Goal: Task Accomplishment & Management: Manage account settings

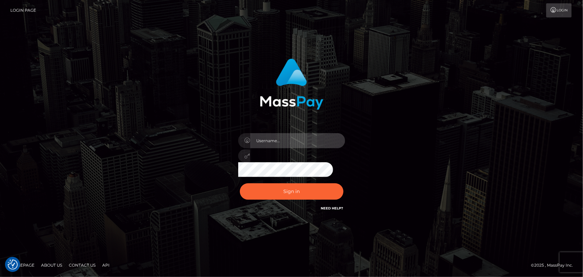
click at [289, 147] on input "text" at bounding box center [297, 140] width 95 height 15
type input "Raymundo.xcite"
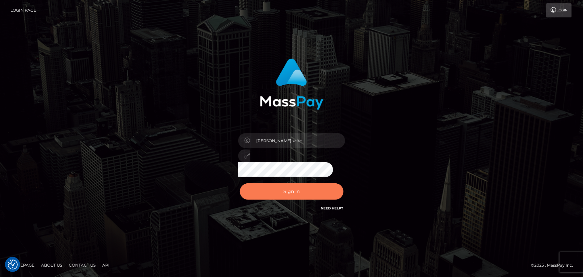
click at [299, 193] on button "Sign in" at bounding box center [292, 191] width 104 height 16
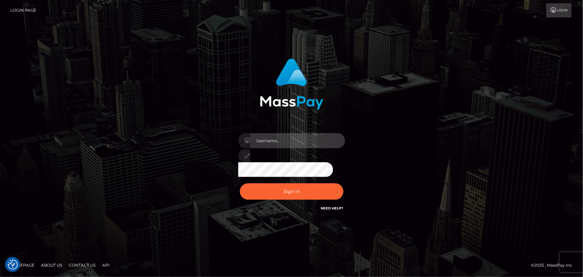
click at [301, 144] on input "text" at bounding box center [297, 140] width 95 height 15
type input "[PERSON_NAME].xcite"
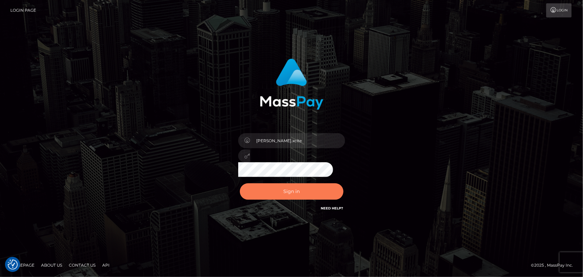
click at [304, 189] on button "Sign in" at bounding box center [292, 191] width 104 height 16
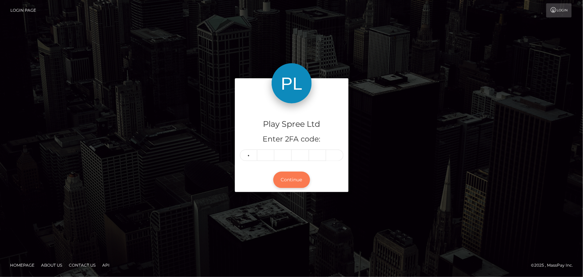
type input "5"
type input "6"
type input "4"
type input "9"
type input "3"
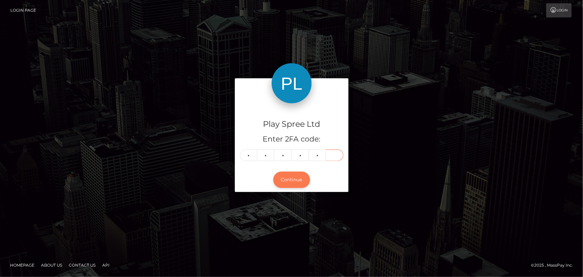
type input "3"
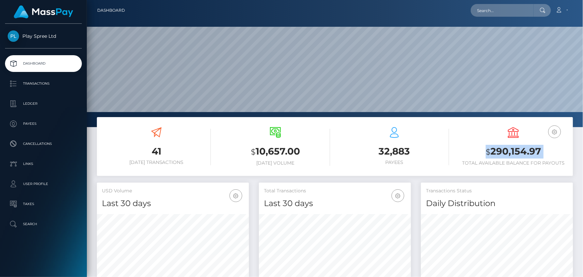
scroll to position [118, 152]
